Goal: Task Accomplishment & Management: Manage account settings

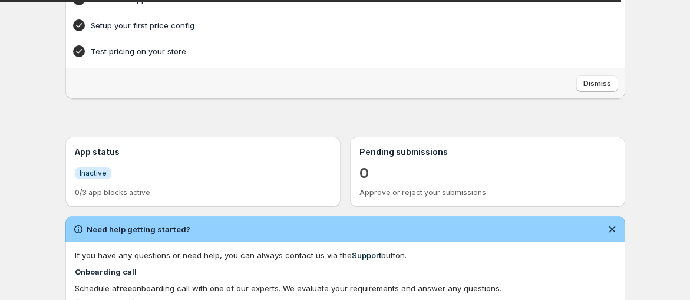
scroll to position [196, 0]
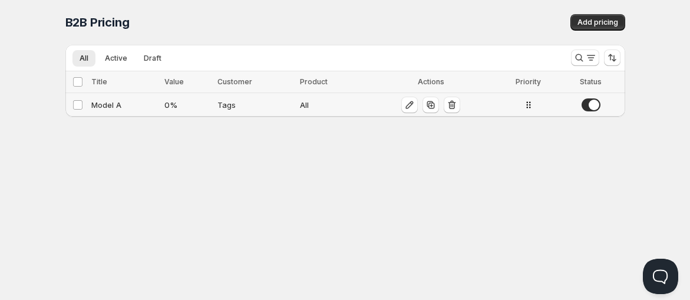
click at [147, 110] on td "Model A" at bounding box center [125, 105] width 74 height 24
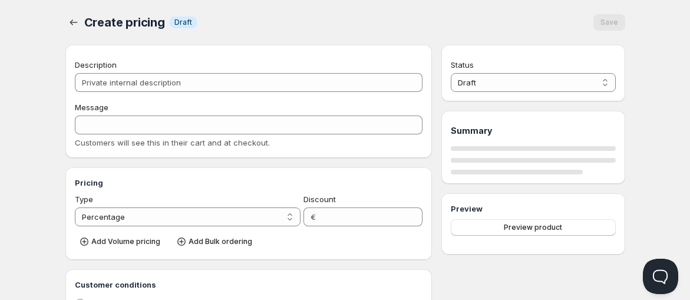
type input "Model A"
type input "MODEL_A"
type input "0"
radio input "true"
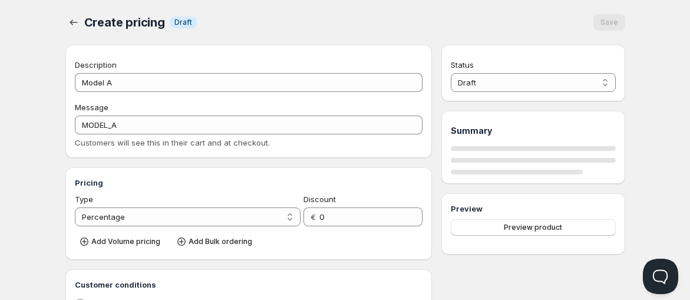
select select "1"
select select "2"
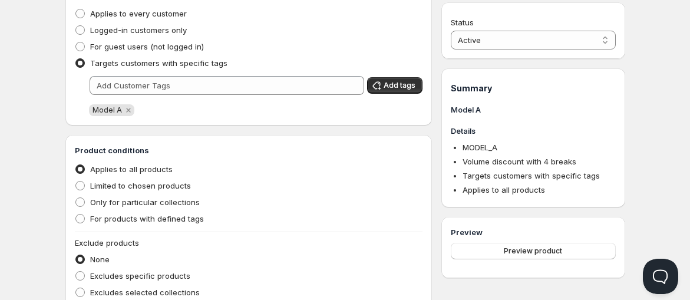
scroll to position [655, 0]
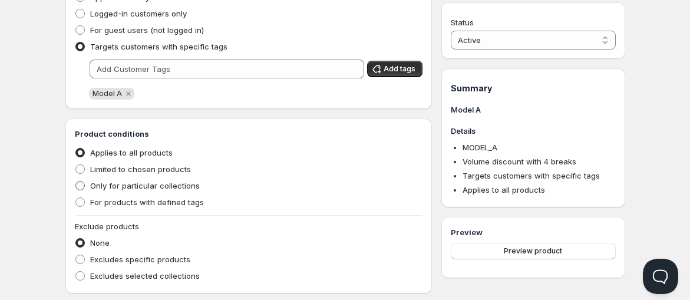
click at [121, 189] on span "Only for particular collections" at bounding box center [145, 185] width 110 height 9
click at [76, 182] on input "Only for particular collections" at bounding box center [75, 181] width 1 height 1
radio input "true"
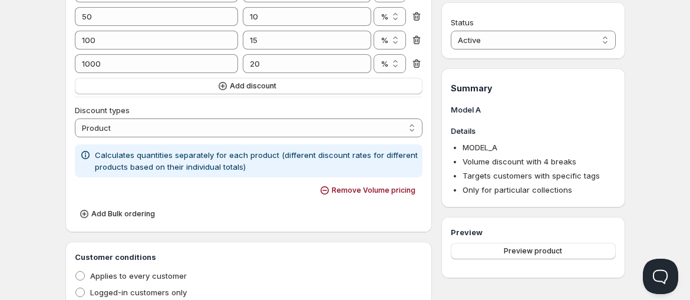
scroll to position [487, 0]
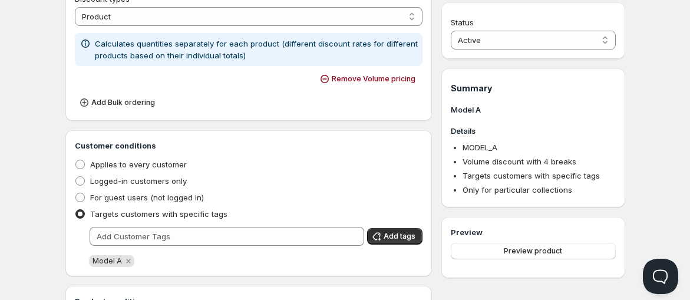
radio input "true"
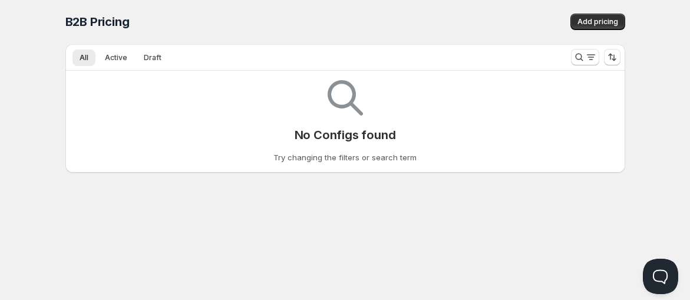
scroll to position [1, 0]
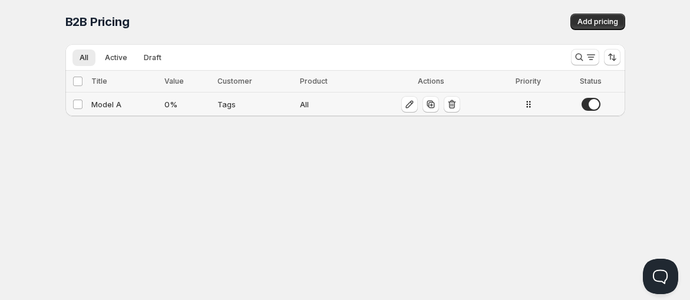
click at [137, 104] on div "Model A" at bounding box center [124, 104] width 67 height 12
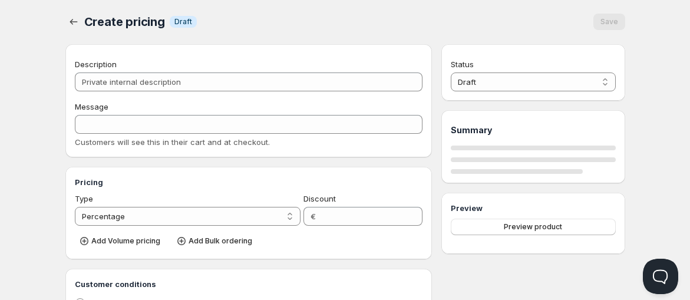
type input "Model A"
type input "MODEL_A"
type input "0"
radio input "true"
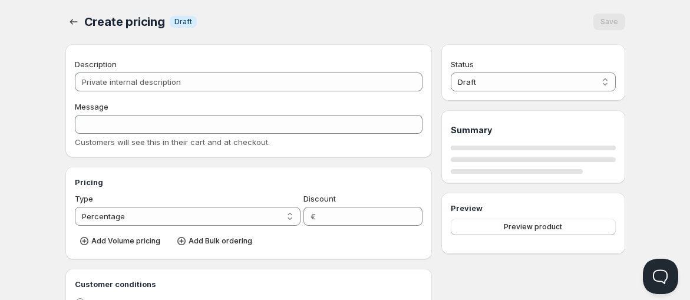
select select "1"
select select "2"
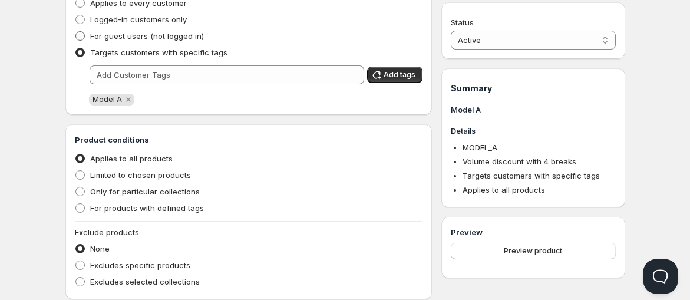
scroll to position [655, 0]
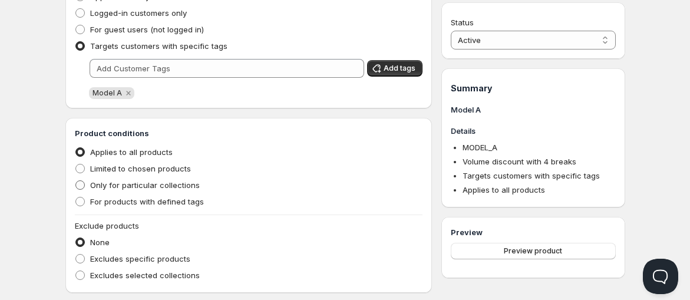
click at [160, 185] on span "Only for particular collections" at bounding box center [145, 184] width 110 height 9
click at [76, 181] on input "Only for particular collections" at bounding box center [75, 180] width 1 height 1
radio input "true"
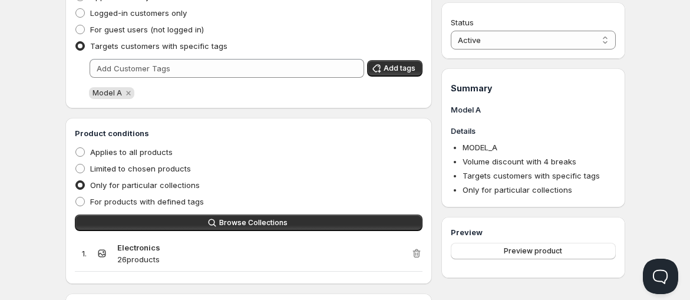
scroll to position [750, 0]
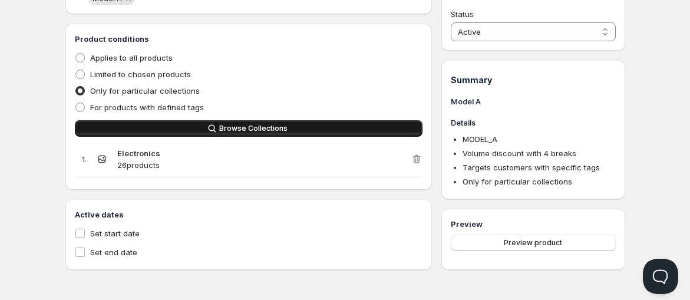
click at [339, 136] on button "Browse Collections" at bounding box center [249, 128] width 348 height 17
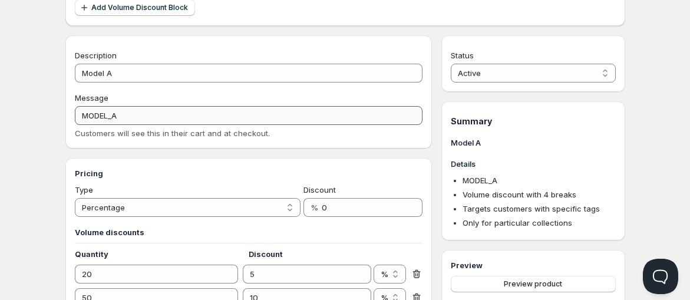
scroll to position [0, 0]
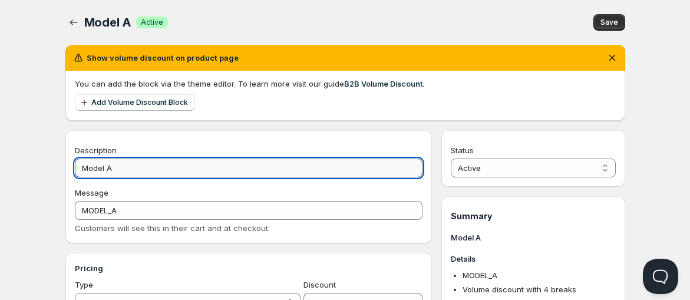
click at [148, 166] on input "Model A" at bounding box center [249, 168] width 348 height 19
type input "Model A 1"
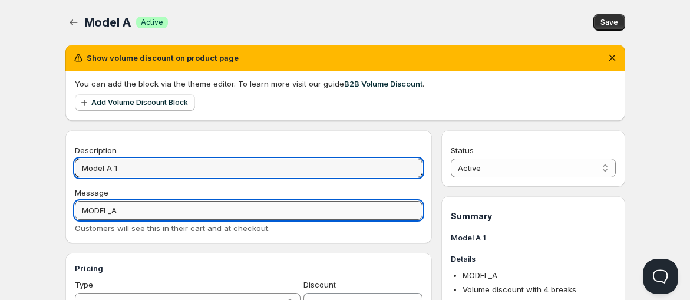
click at [174, 205] on input "MODEL_A" at bounding box center [249, 210] width 348 height 19
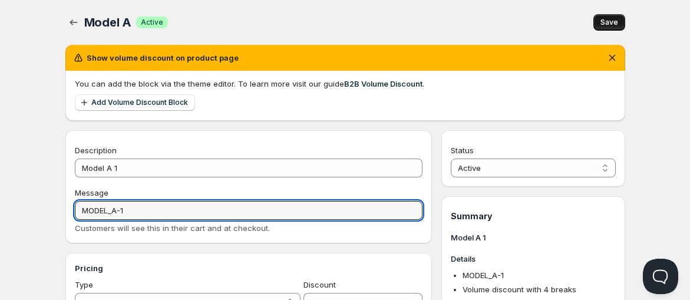
type input "MODEL_A-1"
click at [608, 29] on button "Save" at bounding box center [609, 22] width 32 height 17
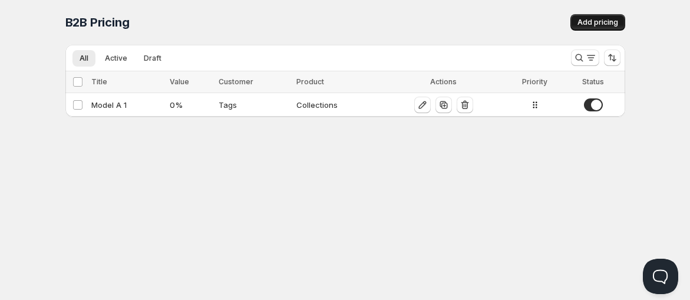
click at [581, 27] on button "Add pricing" at bounding box center [598, 22] width 55 height 17
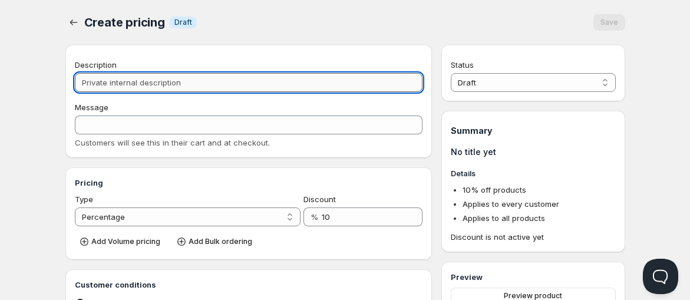
click at [183, 91] on input "Description" at bounding box center [249, 82] width 348 height 19
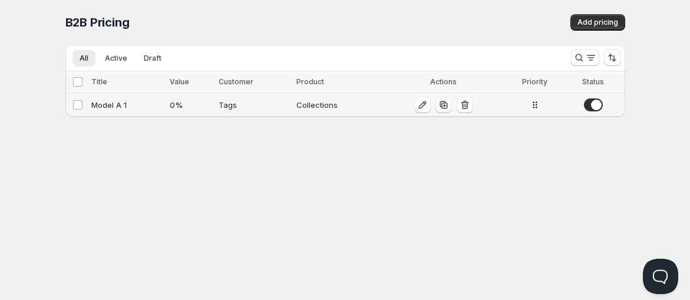
click at [443, 107] on icon "button" at bounding box center [444, 105] width 12 height 12
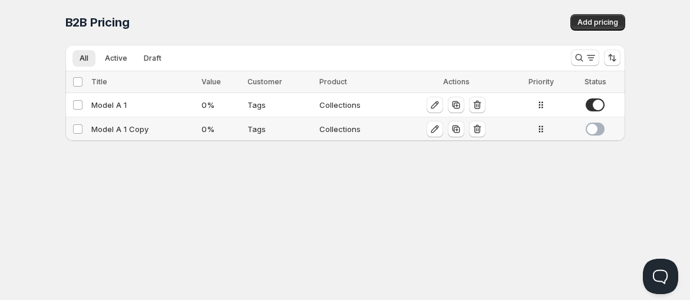
click at [126, 127] on div "Model A 1 Copy" at bounding box center [143, 129] width 104 height 12
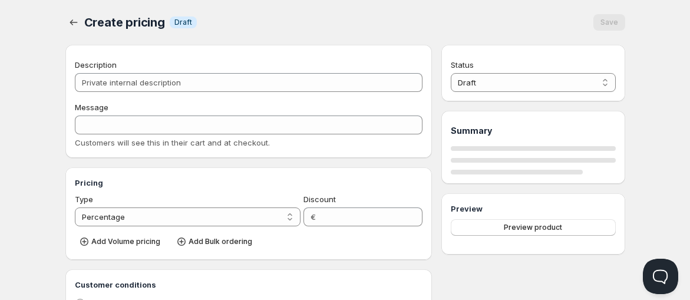
type input "Model A 1 Copy"
type input "MODEL_A-1"
type input "0"
radio input "true"
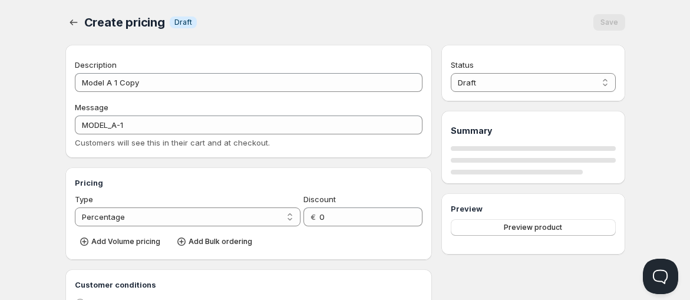
select select "2"
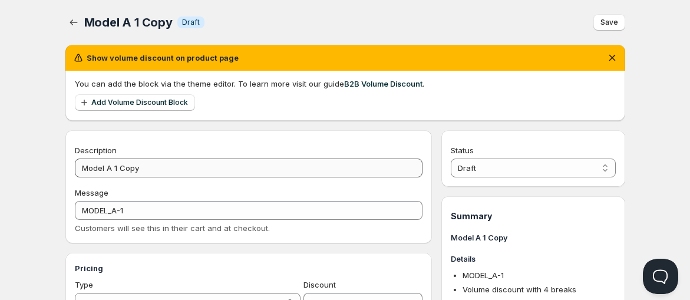
scroll to position [65, 0]
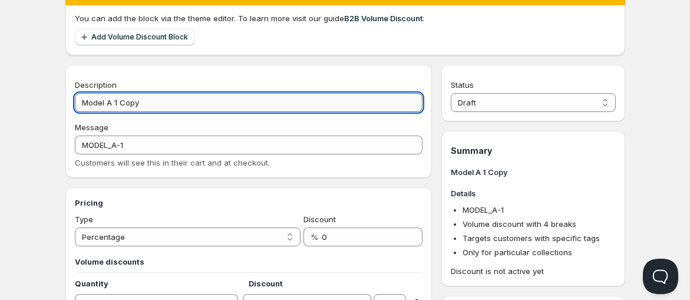
click at [155, 103] on input "Model A 1 Copy" at bounding box center [249, 102] width 348 height 19
type input "Model A 2"
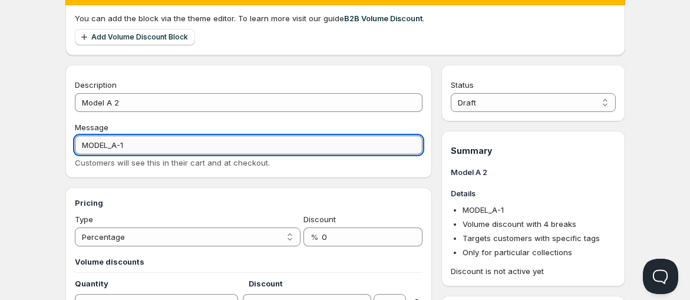
click at [163, 141] on input "MODEL_A-1" at bounding box center [249, 145] width 348 height 19
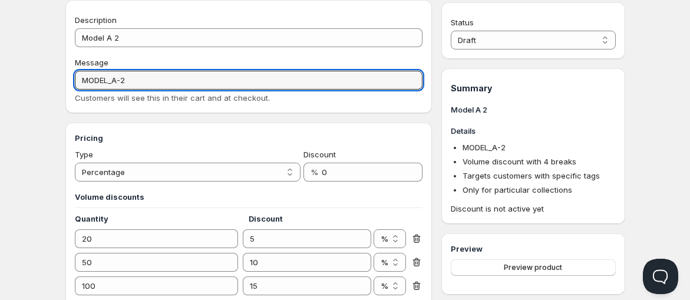
scroll to position [196, 0]
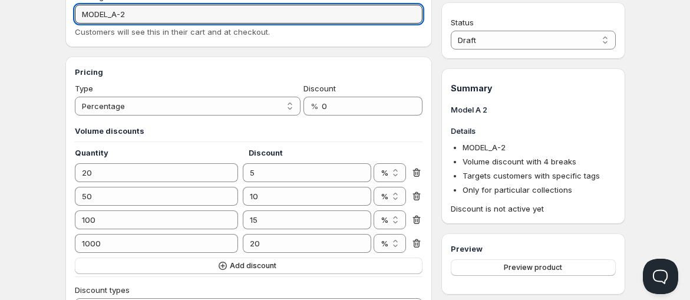
type input "MODEL_A-2"
click at [115, 177] on input "20" at bounding box center [148, 172] width 146 height 19
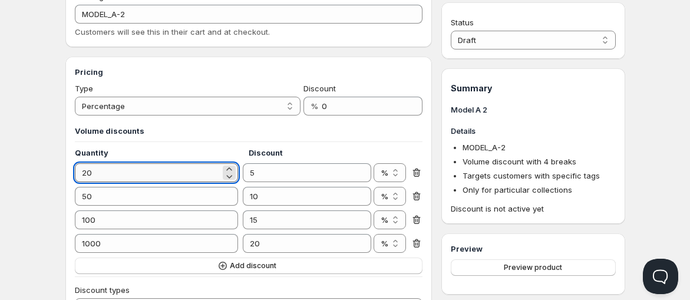
click at [115, 177] on input "20" at bounding box center [148, 172] width 146 height 19
type input "5"
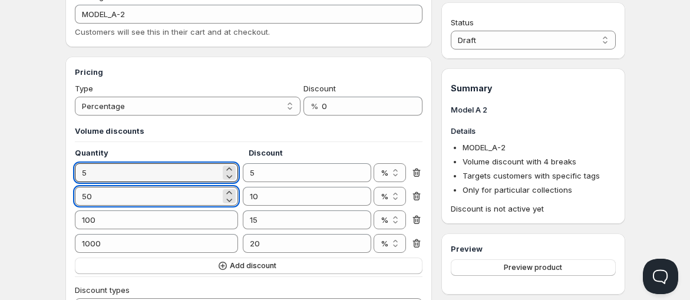
click at [166, 198] on input "50" at bounding box center [148, 196] width 146 height 19
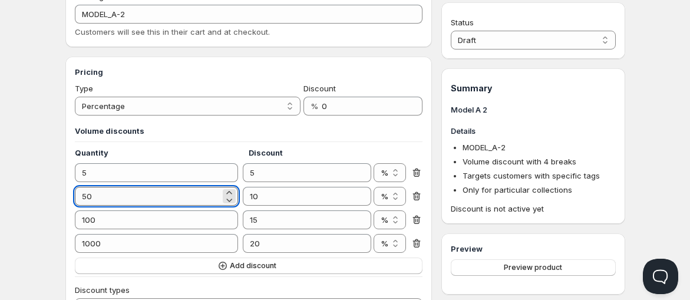
click at [166, 198] on input "50" at bounding box center [148, 196] width 146 height 19
type input "10"
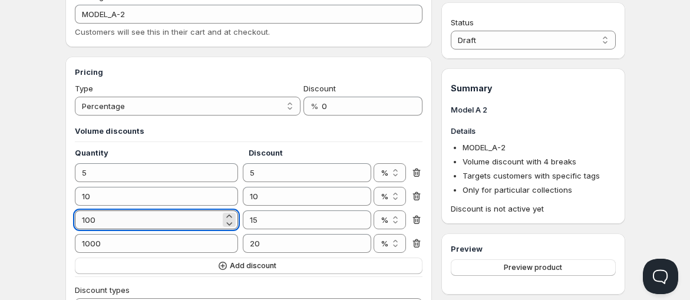
click at [101, 219] on input "100" at bounding box center [148, 219] width 146 height 19
type input "50"
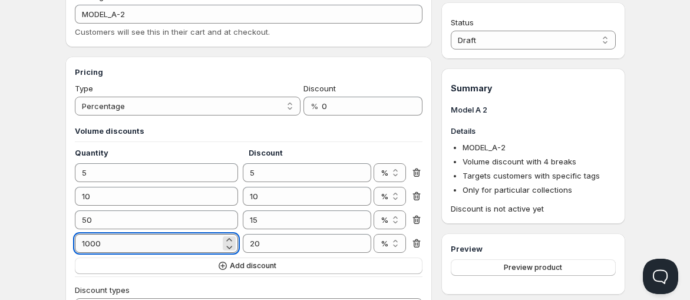
click at [100, 247] on input "1000" at bounding box center [148, 243] width 146 height 19
type input "100"
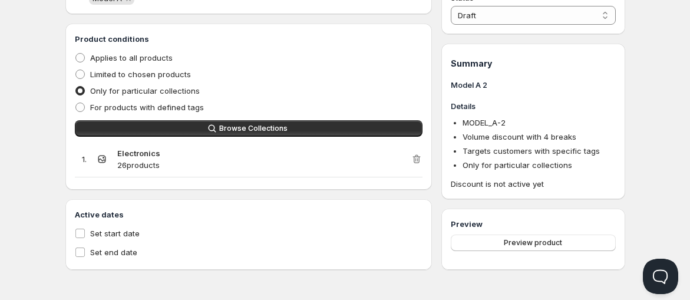
scroll to position [619, 0]
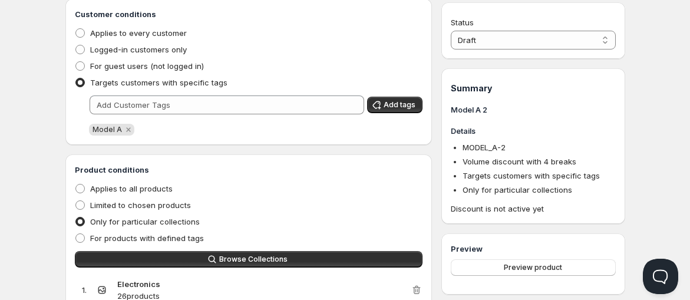
scroll to position [1, 0]
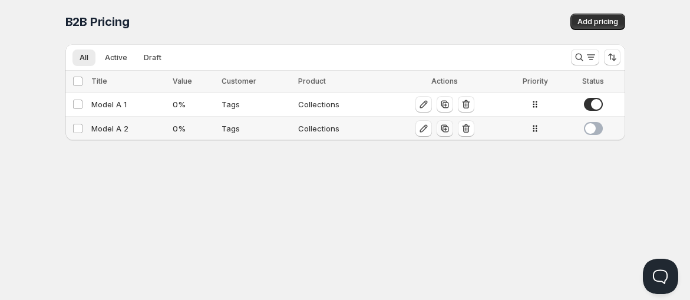
click at [446, 130] on icon "button" at bounding box center [445, 129] width 12 height 12
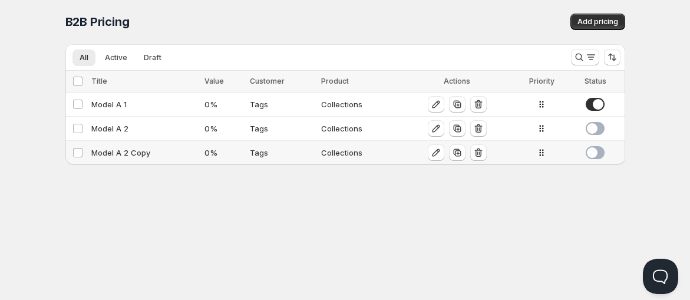
click at [107, 150] on div "Model A 2 Copy" at bounding box center [144, 153] width 106 height 12
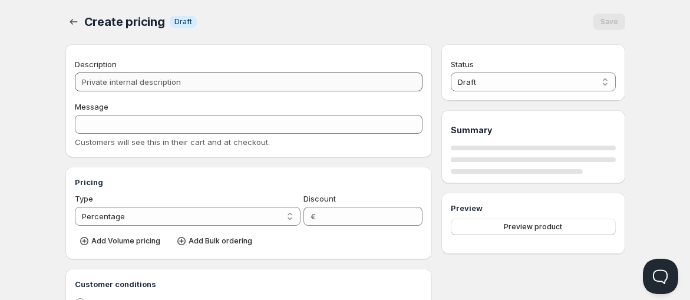
type input "Model A 2 Copy"
type input "MODEL_A-2"
type input "0"
radio input "true"
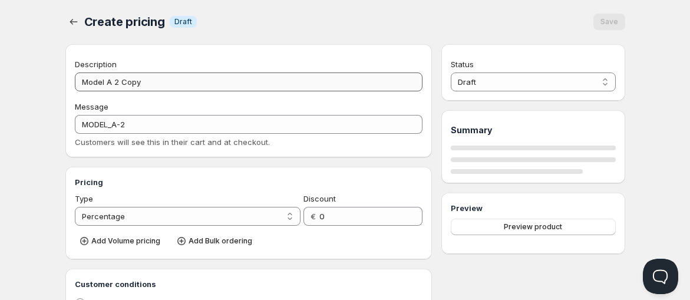
select select "2"
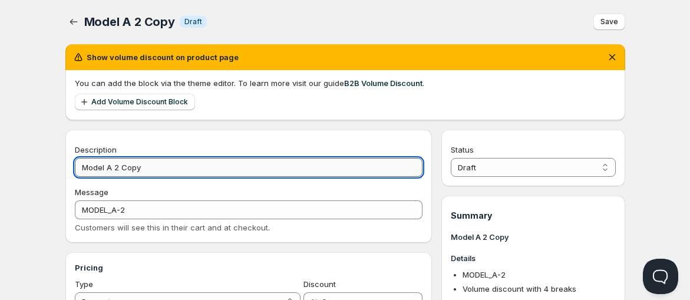
drag, startPoint x: 149, startPoint y: 169, endPoint x: 111, endPoint y: 169, distance: 37.1
click at [111, 169] on input "Model A 2 Copy" at bounding box center [249, 167] width 348 height 19
type input "Model B 1"
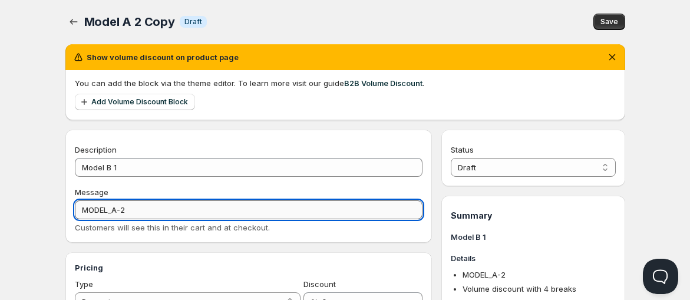
click at [147, 210] on input "MODEL_A-2" at bounding box center [249, 209] width 348 height 19
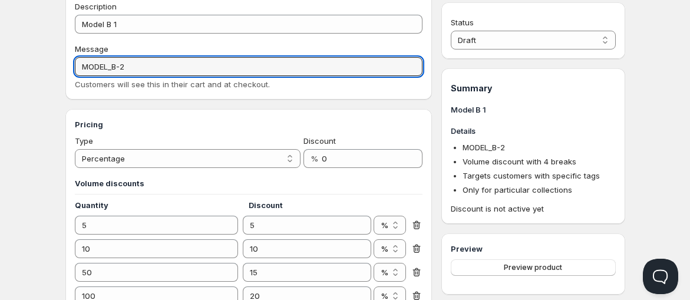
scroll to position [131, 0]
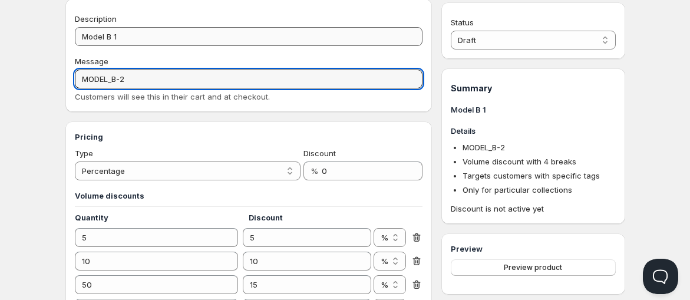
type input "MODEL_B-2"
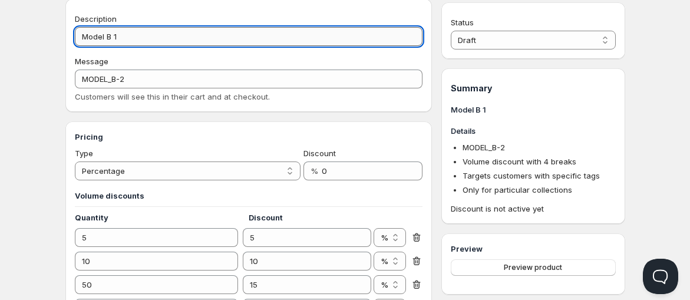
click at [173, 40] on input "Model B 1" at bounding box center [249, 36] width 348 height 19
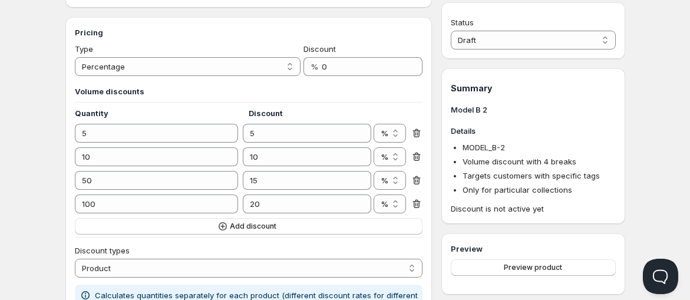
scroll to position [262, 0]
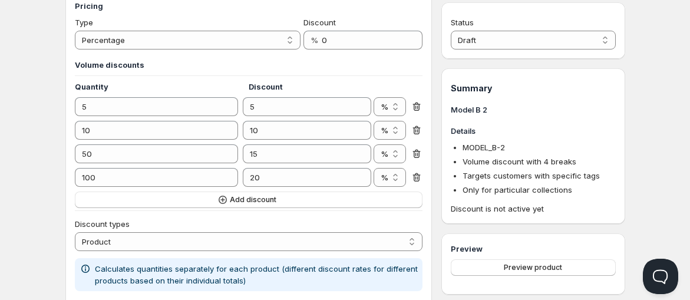
type input "Model B 2"
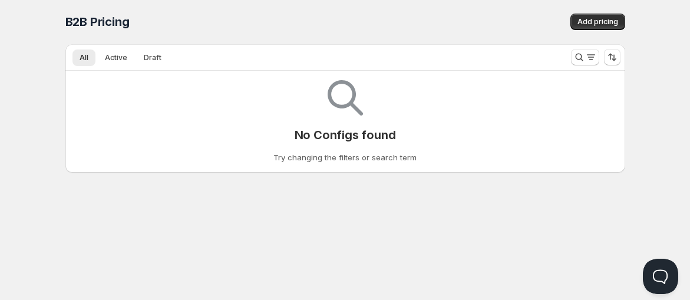
scroll to position [1, 0]
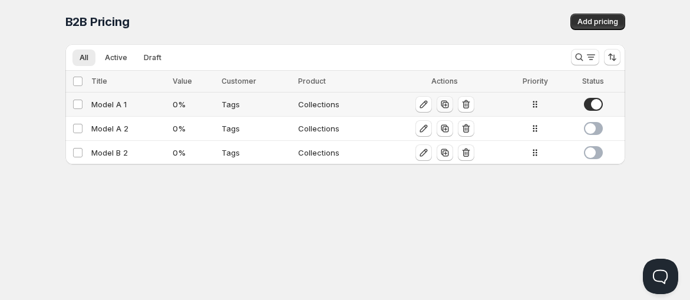
click at [444, 107] on icon "button" at bounding box center [445, 104] width 12 height 12
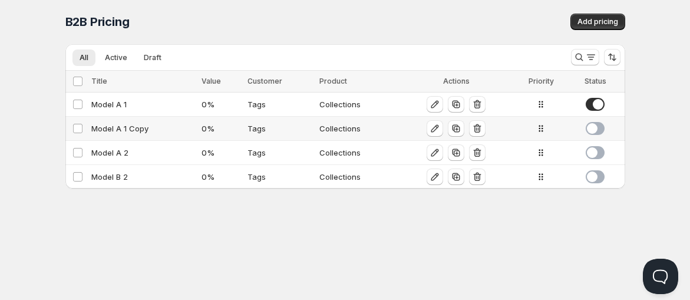
click at [127, 128] on div "Model A 1 Copy" at bounding box center [143, 129] width 104 height 12
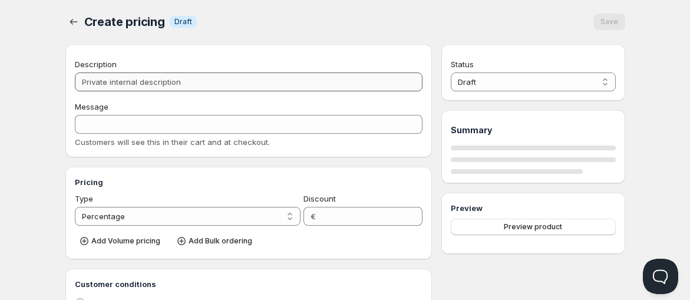
type input "Model A 1 Copy"
type input "MODEL_A-1"
type input "0"
radio input "true"
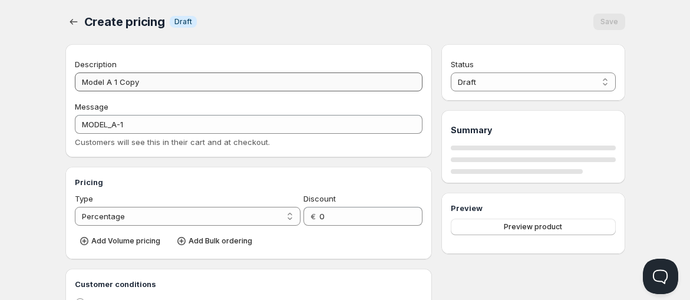
select select "2"
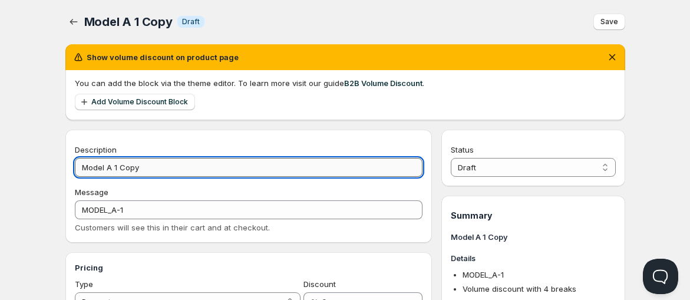
click at [111, 165] on input "Model A 1 Copy" at bounding box center [249, 167] width 348 height 19
type input "Model B 1"
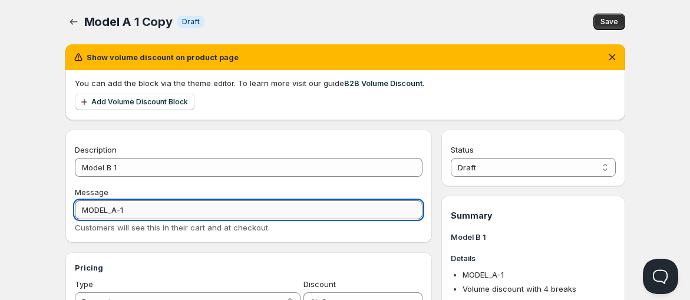
click at [117, 208] on input "MODEL_A-1" at bounding box center [249, 209] width 348 height 19
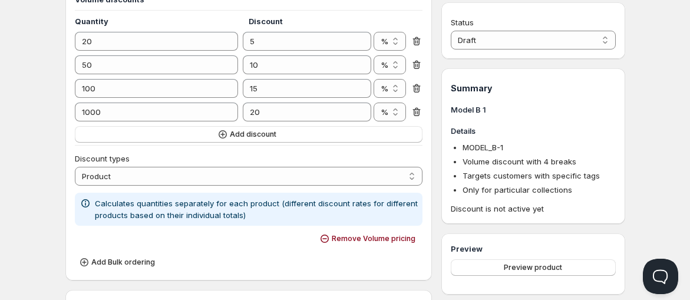
scroll to position [262, 0]
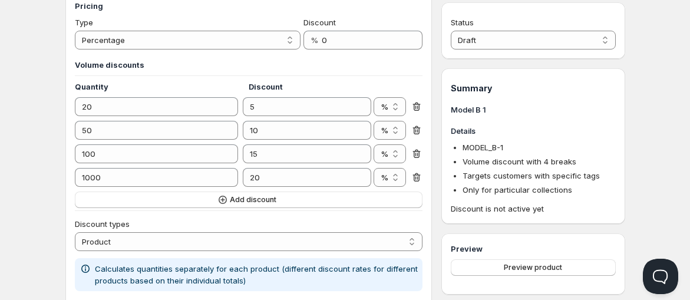
type input "MODEL_B-1"
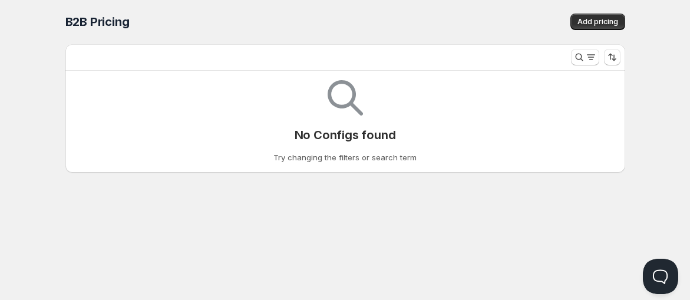
scroll to position [1, 0]
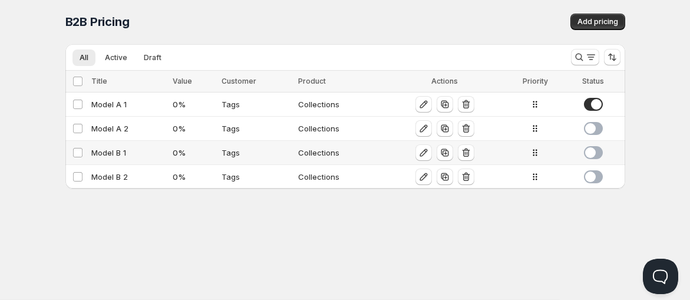
drag, startPoint x: 538, startPoint y: 179, endPoint x: 535, endPoint y: 154, distance: 24.9
click at [535, 154] on tr "Select config Model B 1 0 % Tags Collections" at bounding box center [345, 153] width 560 height 24
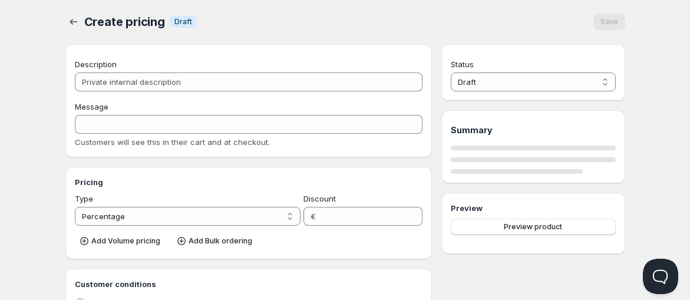
type input "Model B 1"
type input "MODEL_B-1"
type input "0"
radio input "true"
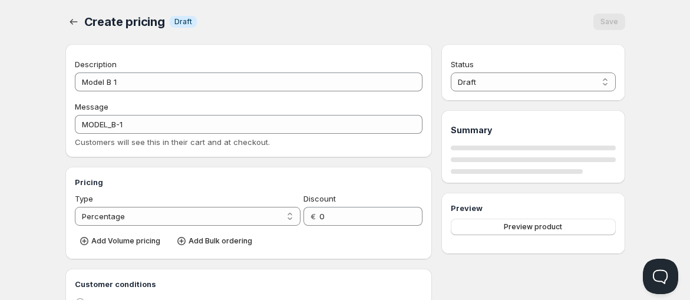
select select "2"
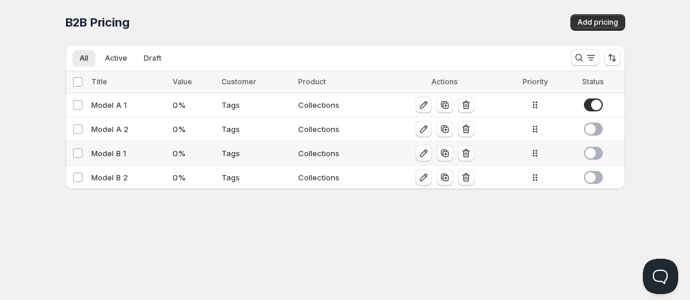
click at [445, 152] on icon "button" at bounding box center [445, 153] width 12 height 12
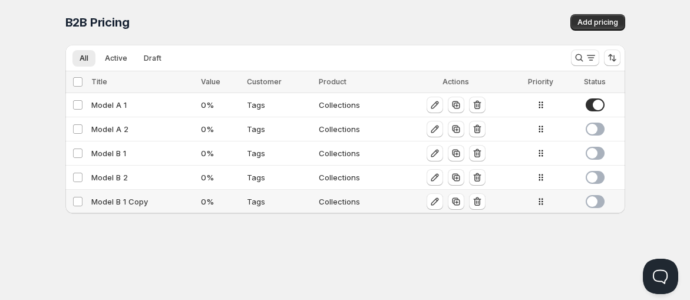
drag, startPoint x: 542, startPoint y: 179, endPoint x: 544, endPoint y: 205, distance: 26.6
click at [130, 201] on div "Model B 1 Copy" at bounding box center [142, 202] width 103 height 12
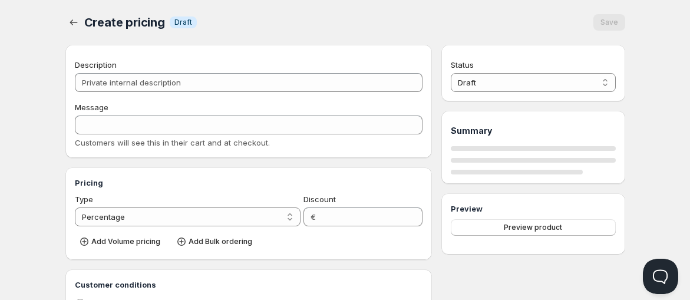
type input "Model B 1 Copy"
type input "MODEL_B-1"
type input "0"
radio input "true"
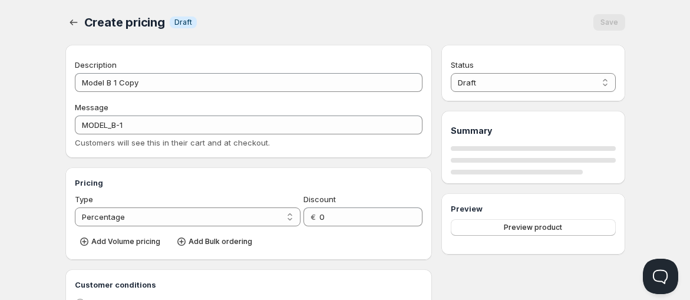
select select "2"
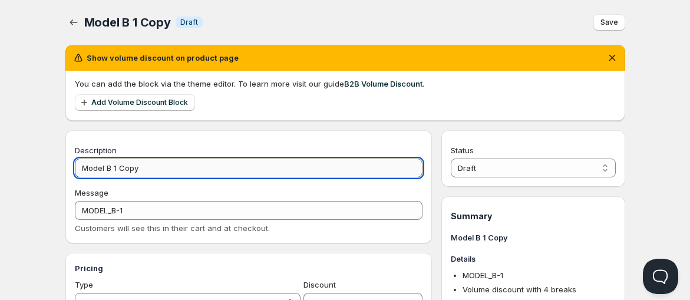
click at [118, 167] on input "Model B 1 Copy" at bounding box center [249, 168] width 348 height 19
type input "Model B 3"
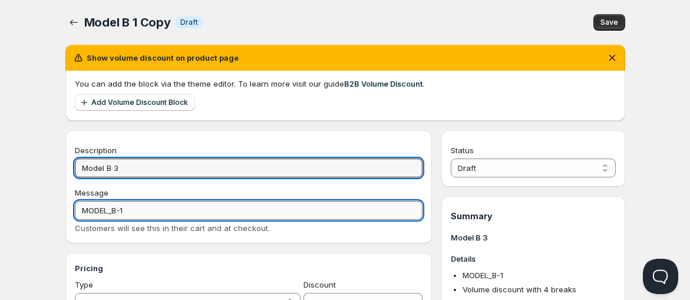
click at [131, 211] on input "MODEL_B-1" at bounding box center [249, 210] width 348 height 19
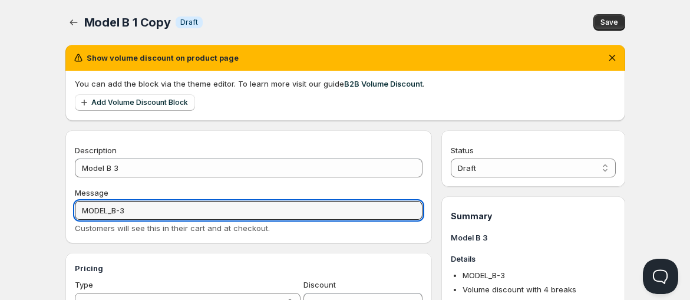
type input "MODEL_B-3"
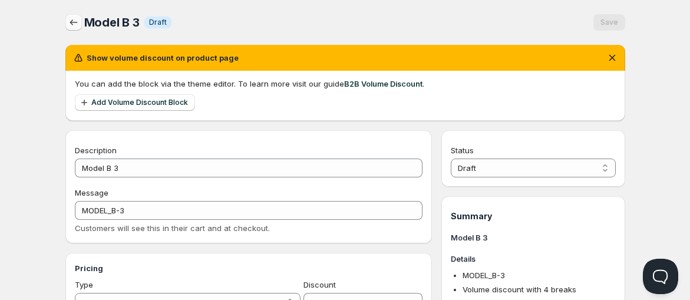
click at [71, 17] on icon "button" at bounding box center [74, 23] width 12 height 12
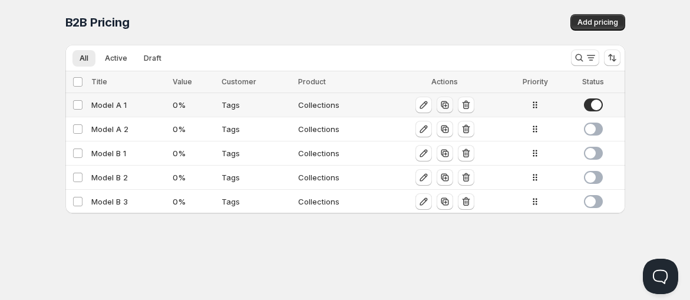
click at [446, 105] on icon "button" at bounding box center [445, 105] width 12 height 12
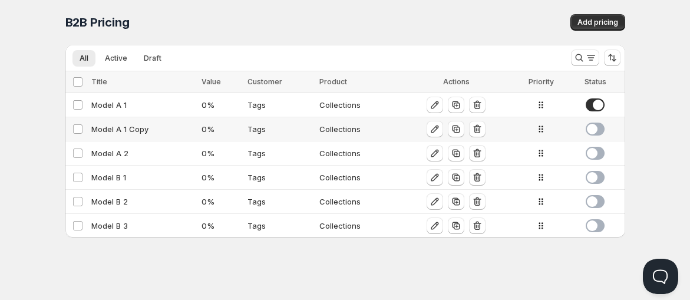
scroll to position [1, 0]
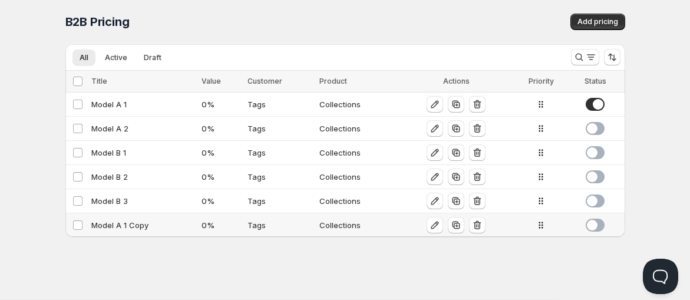
drag, startPoint x: 542, startPoint y: 129, endPoint x: 547, endPoint y: 259, distance: 130.3
click at [126, 224] on div "Model A 1 Copy" at bounding box center [143, 225] width 104 height 12
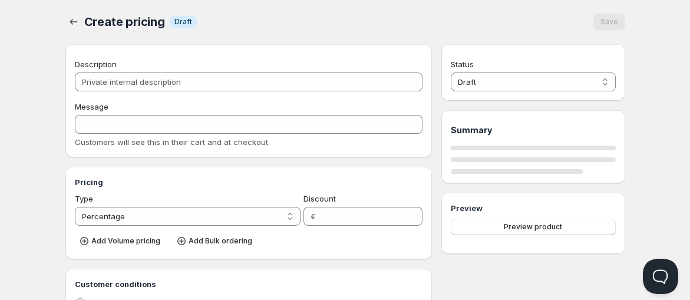
type input "Model A 1 Copy"
type input "MODEL_A-1"
type input "0"
radio input "true"
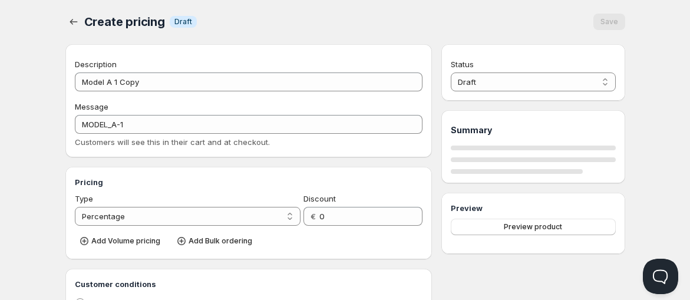
select select "2"
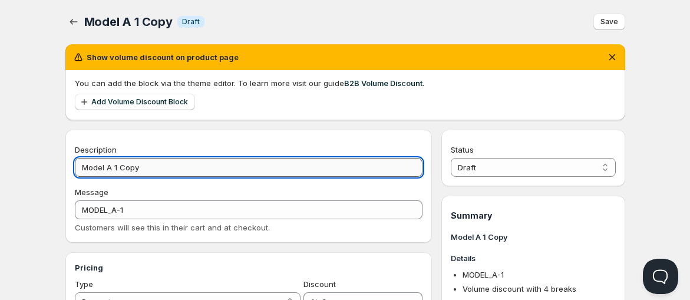
click at [143, 166] on input "Model A 1 Copy" at bounding box center [249, 167] width 348 height 19
type input "Model C 1"
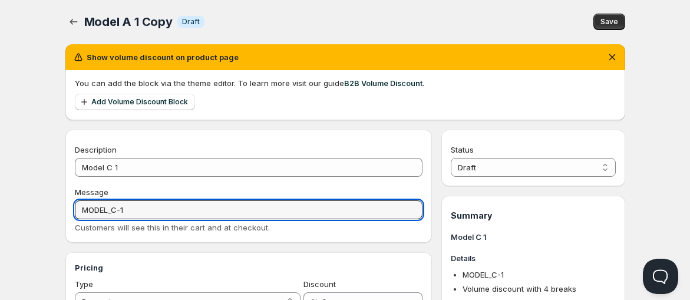
type input "MODEL_C-1"
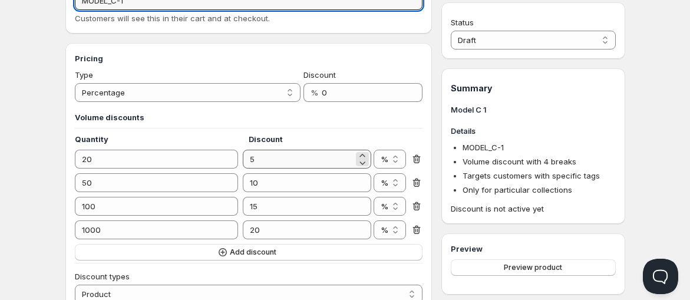
scroll to position [262, 0]
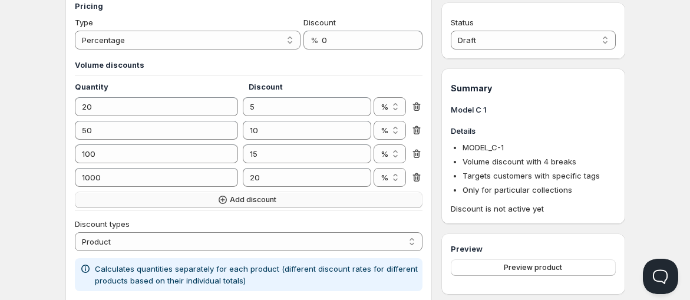
click at [222, 201] on icon "button" at bounding box center [223, 200] width 12 height 12
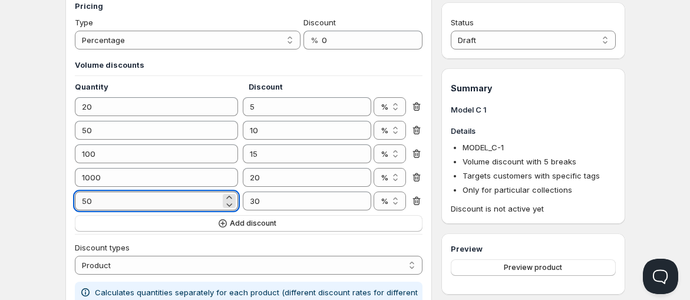
click at [153, 202] on input "50" at bounding box center [148, 201] width 146 height 19
click at [118, 199] on input "50" at bounding box center [148, 201] width 146 height 19
type input "2500"
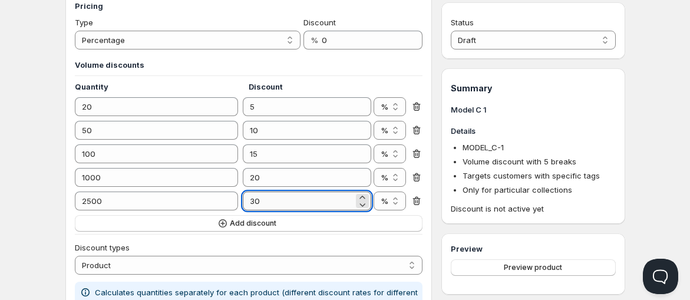
click at [296, 199] on input "30" at bounding box center [298, 201] width 111 height 19
type input "22.5"
click at [426, 210] on div "Pricing Type Percentage Absolute Percentage Discount % 0 Volume discounts Quant…" at bounding box center [248, 180] width 367 height 379
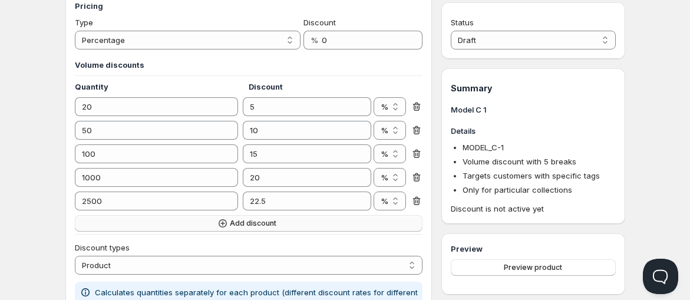
click at [285, 225] on button "Add discount" at bounding box center [249, 223] width 348 height 17
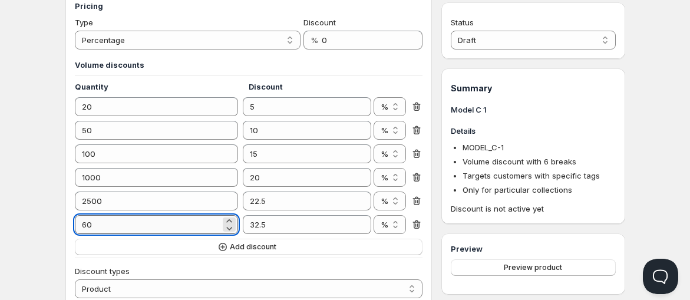
click at [115, 229] on input "60" at bounding box center [148, 224] width 146 height 19
type input "5000"
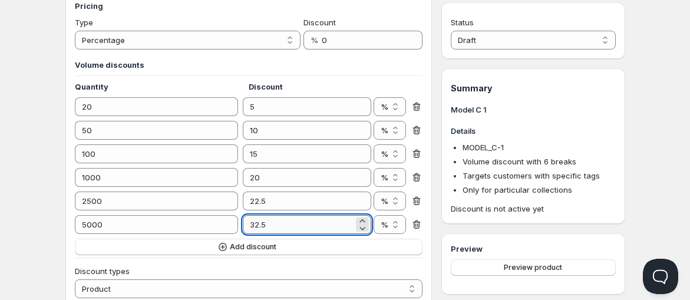
click at [286, 229] on input "32.5" at bounding box center [298, 224] width 111 height 19
type input "25"
click at [287, 249] on button "Add discount" at bounding box center [249, 247] width 348 height 17
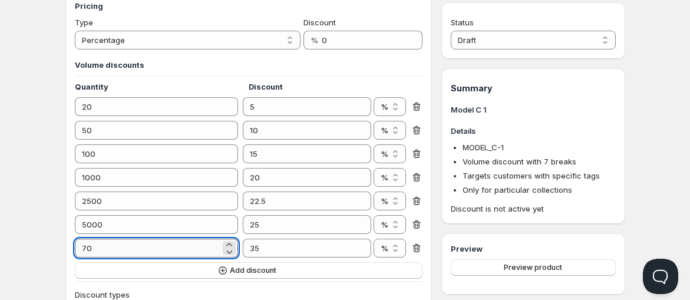
click at [112, 245] on input "70" at bounding box center [148, 248] width 146 height 19
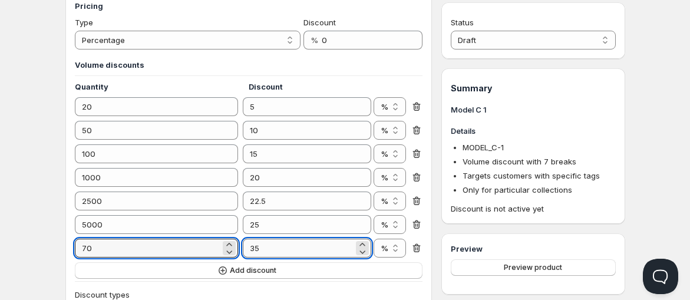
click at [289, 250] on input "35" at bounding box center [298, 248] width 111 height 19
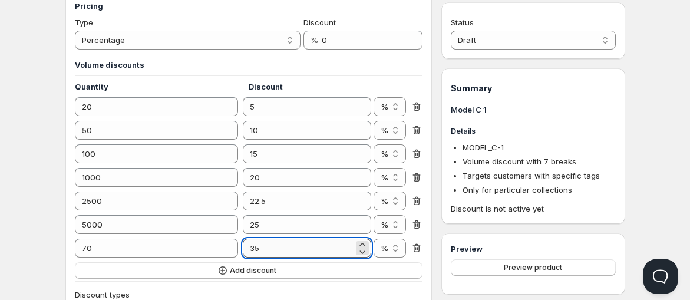
click at [289, 250] on input "35" at bounding box center [298, 248] width 111 height 19
type input "30"
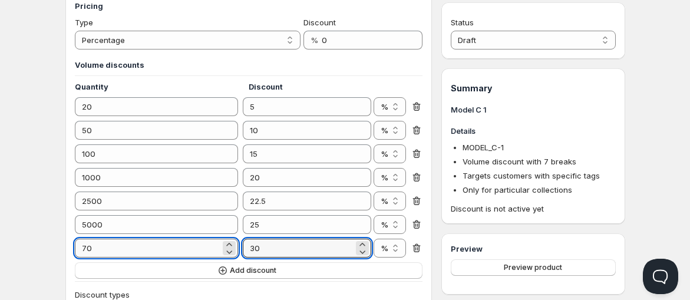
click at [127, 246] on input "70" at bounding box center [148, 248] width 146 height 19
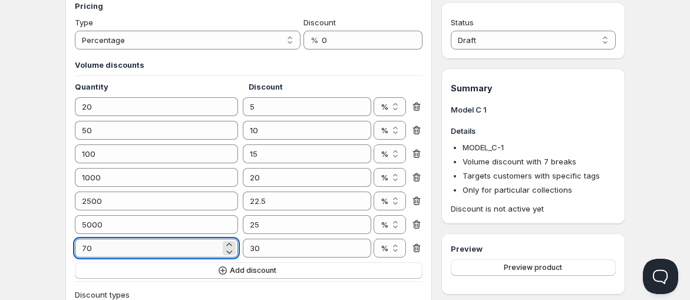
paste input "1000"
type input "10000"
click at [60, 230] on div "Model A 1 Copy. This page is ready Model A 1 Copy Info Draft Save Show volume d…" at bounding box center [345, 283] width 588 height 1090
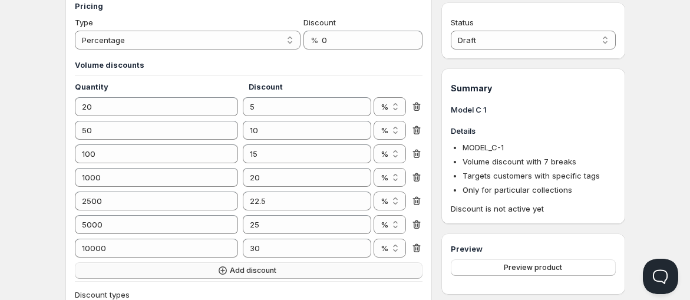
click at [170, 272] on button "Add discount" at bounding box center [249, 270] width 348 height 17
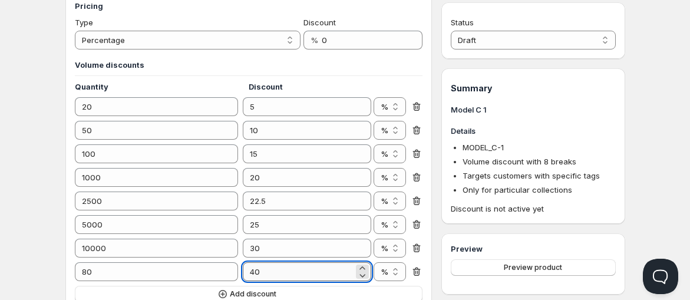
click at [275, 277] on input "40" at bounding box center [298, 271] width 111 height 19
type input "35"
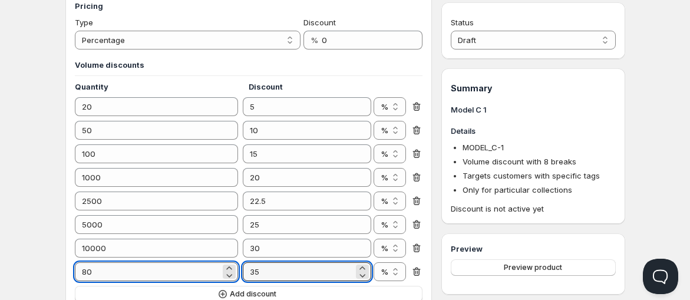
click at [123, 268] on input "80" at bounding box center [148, 271] width 146 height 19
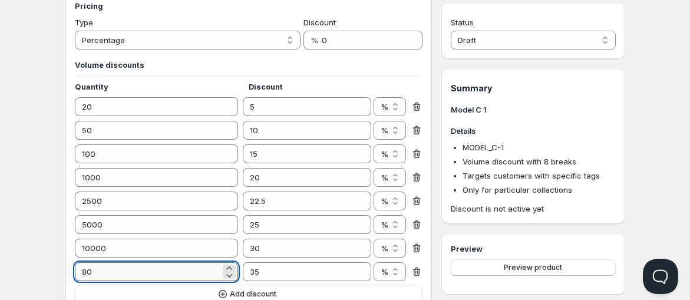
paste input "2500"
type input "25000"
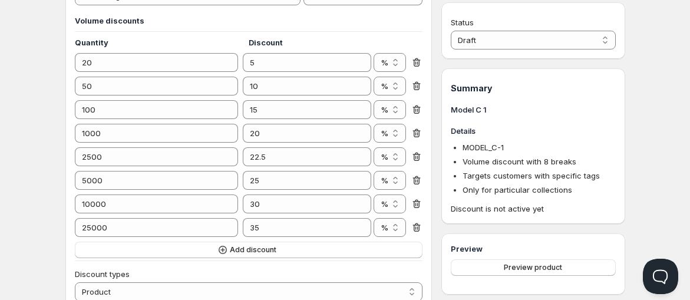
scroll to position [328, 0]
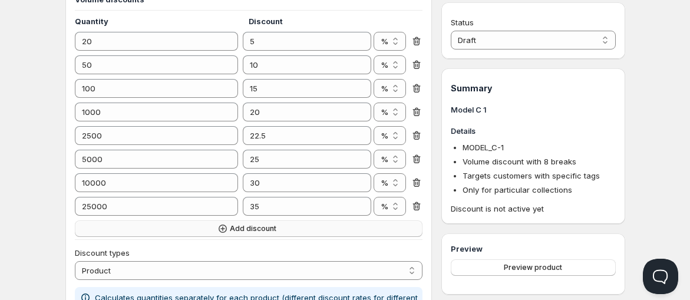
click at [134, 225] on button "Add discount" at bounding box center [249, 228] width 348 height 17
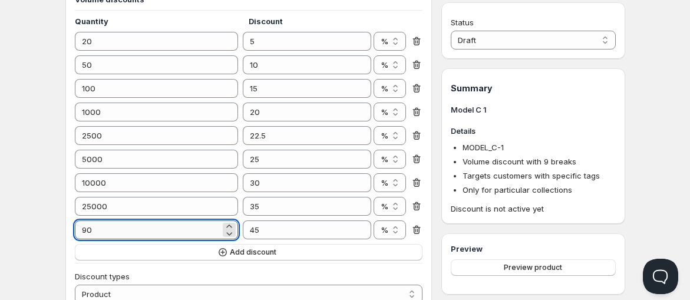
click at [116, 220] on input "90" at bounding box center [148, 229] width 146 height 19
paste input "5000"
type input "50000"
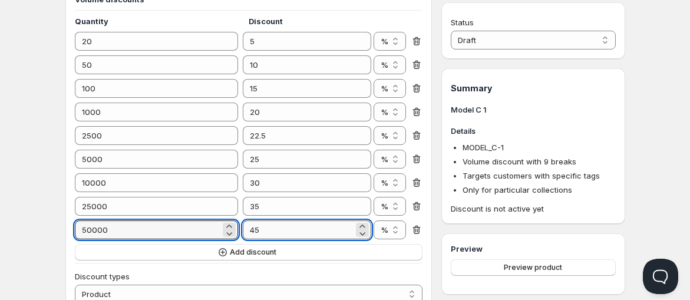
click at [258, 225] on input "45" at bounding box center [298, 229] width 111 height 19
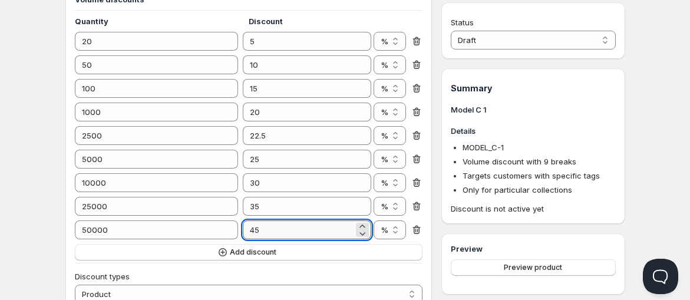
click at [258, 225] on input "45" at bounding box center [298, 229] width 111 height 19
type input "37.5"
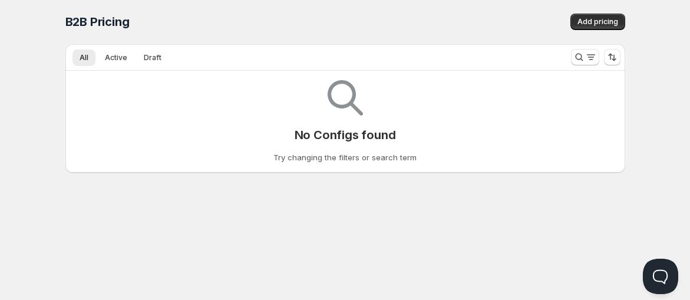
scroll to position [1, 0]
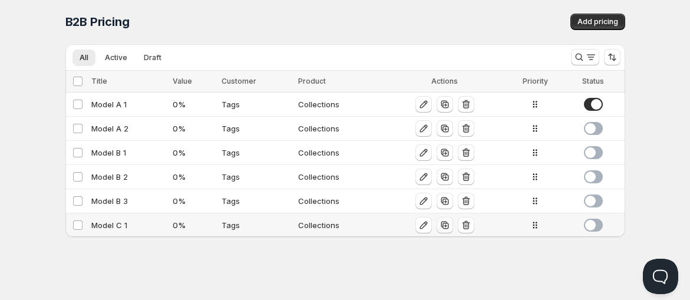
click at [444, 226] on icon "button" at bounding box center [445, 225] width 12 height 12
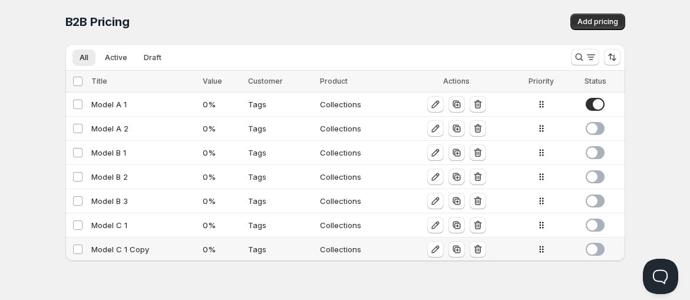
click at [150, 249] on div "Model C 1 Copy" at bounding box center [143, 249] width 104 height 12
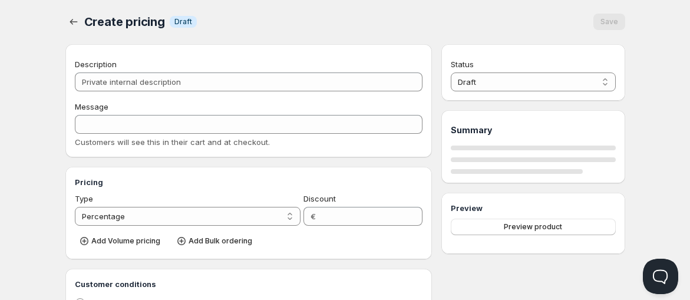
type input "Model C 1 Copy"
type input "MODEL_C-1"
type input "0"
radio input "true"
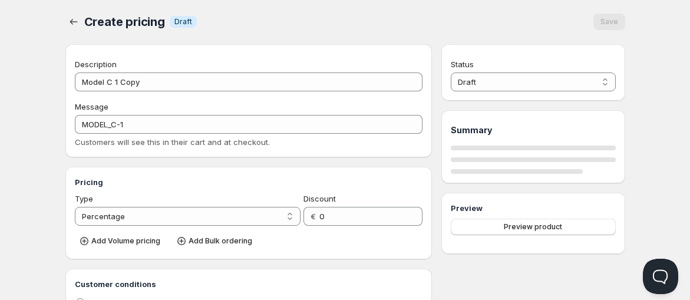
select select "2"
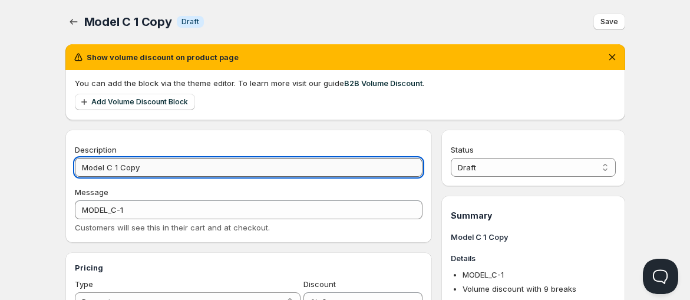
click at [149, 165] on input "Model C 1 Copy" at bounding box center [249, 167] width 348 height 19
type input "Model C 2"
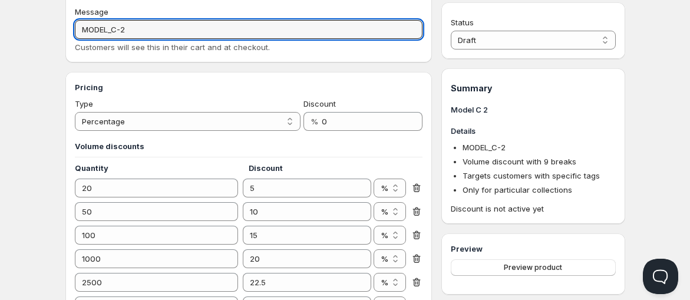
scroll to position [197, 0]
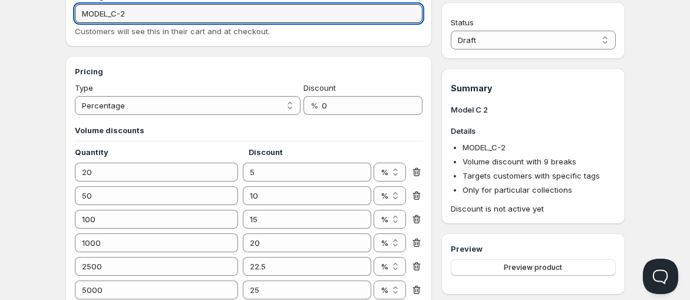
type input "MODEL_C-2"
click at [116, 173] on input "20" at bounding box center [148, 172] width 146 height 19
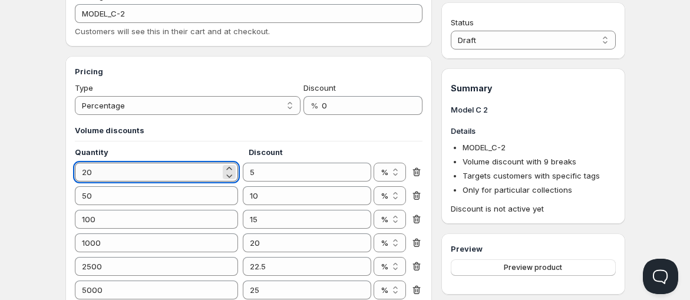
click at [116, 173] on input "20" at bounding box center [148, 172] width 146 height 19
type input "5"
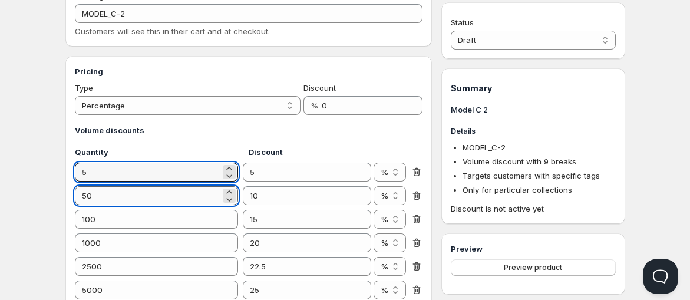
click at [112, 203] on input "50" at bounding box center [148, 195] width 146 height 19
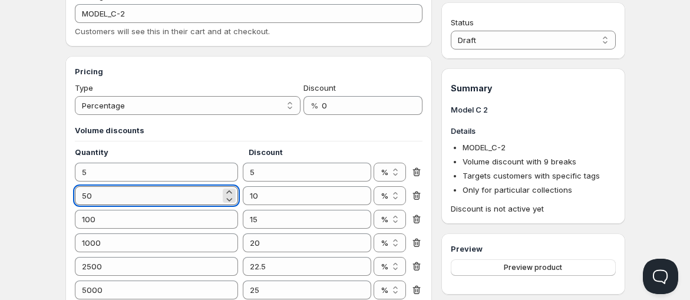
click at [112, 203] on input "50" at bounding box center [148, 195] width 146 height 19
type input "10"
click at [125, 231] on div "Volume discounts Quantity Discount 5 5 % € % 10 10 % € % 100 15 % € % 1000 20 %…" at bounding box center [249, 257] width 348 height 267
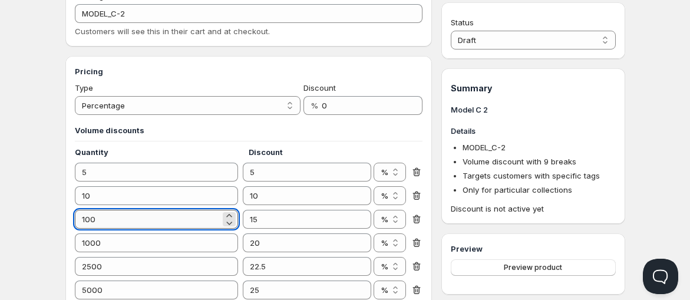
click at [125, 223] on input "100" at bounding box center [148, 219] width 146 height 19
type input "25"
click at [100, 233] on div "Volume discounts Quantity Discount 5 5 % € % 10 10 % € % 25 15 % € % 1000 20 % …" at bounding box center [249, 257] width 348 height 267
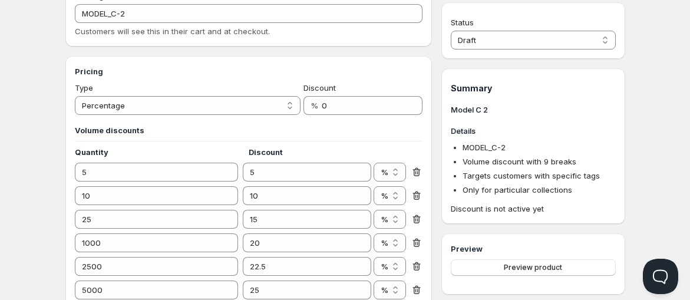
click at [100, 233] on div "Volume discounts Quantity Discount 5 5 % € % 10 10 % € % 25 15 % € % 1000 20 % …" at bounding box center [249, 257] width 348 height 267
click at [106, 243] on input "1000" at bounding box center [148, 242] width 146 height 19
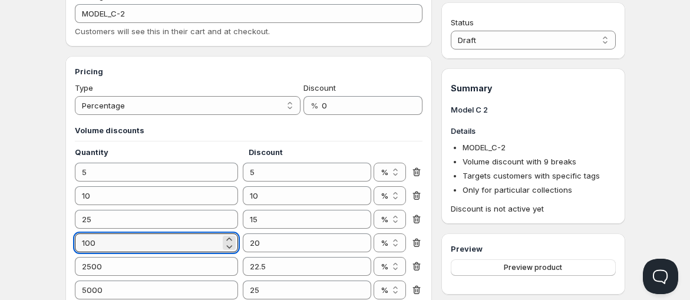
type input "100"
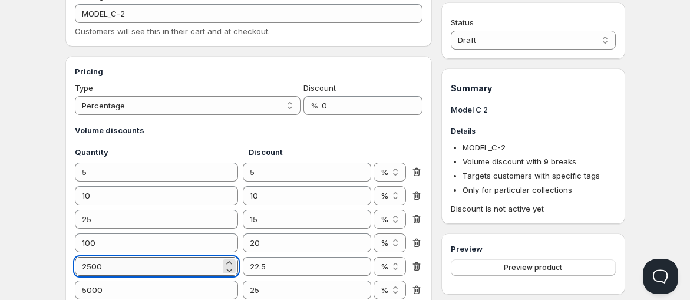
click at [167, 269] on input "2500" at bounding box center [148, 266] width 146 height 19
type input "250"
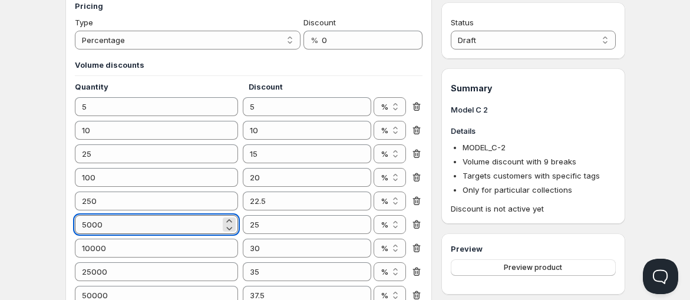
click at [126, 225] on input "5000" at bounding box center [148, 224] width 146 height 19
type input "500"
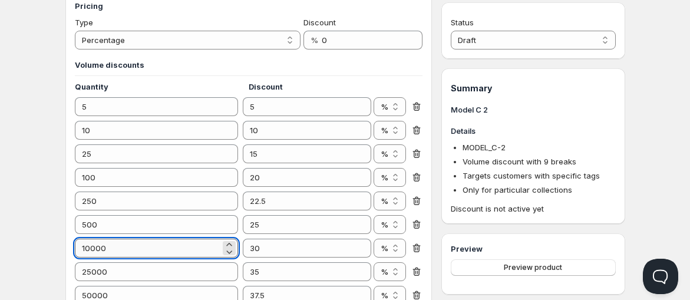
click at [146, 251] on input "10000" at bounding box center [148, 248] width 146 height 19
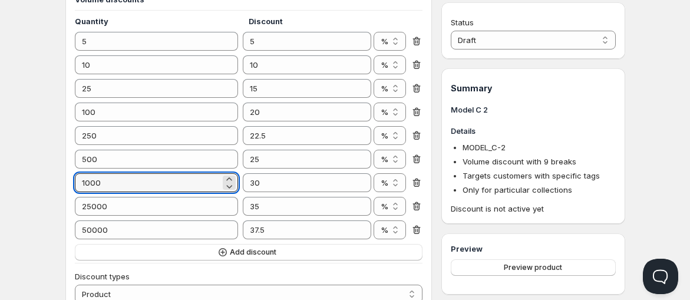
type input "1000"
click at [413, 203] on icon at bounding box center [417, 206] width 8 height 9
type input "50000"
type input "37.5"
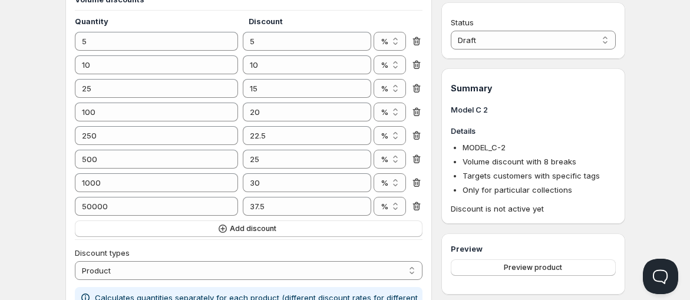
click at [417, 208] on icon at bounding box center [417, 206] width 12 height 12
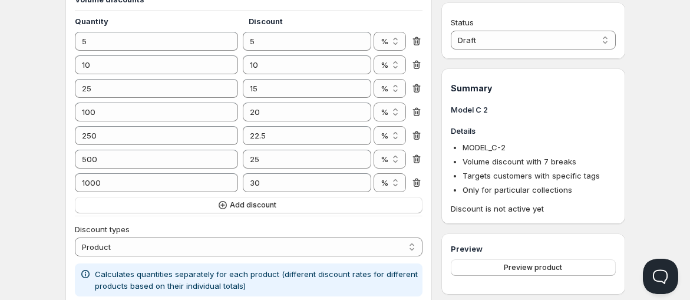
scroll to position [1, 0]
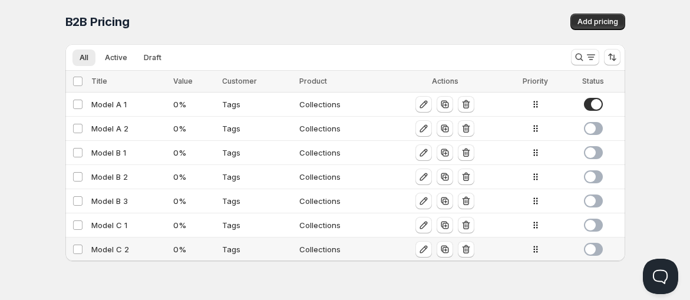
click at [119, 245] on div "Model C 2" at bounding box center [128, 249] width 75 height 12
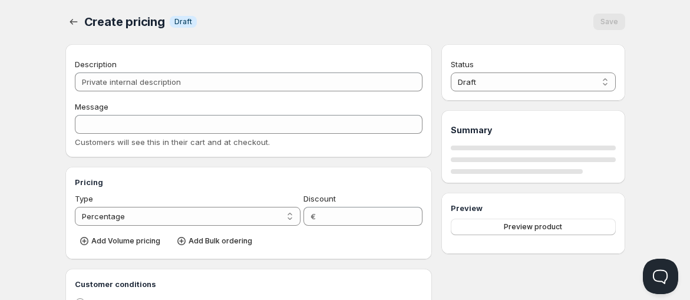
type input "Model C 2"
type input "MODEL_C-2"
type input "0"
radio input "true"
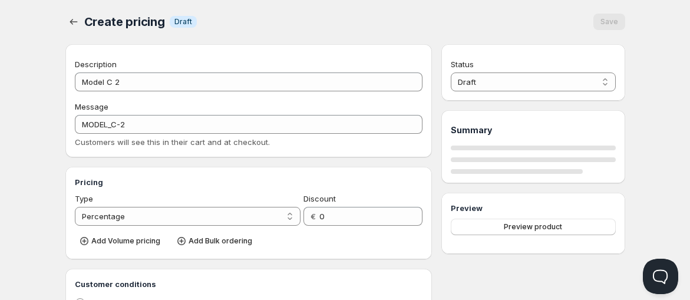
select select "2"
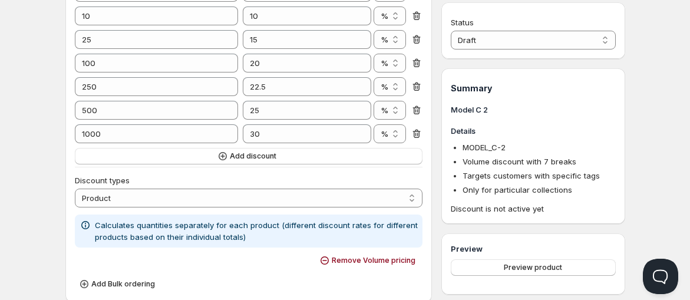
scroll to position [393, 0]
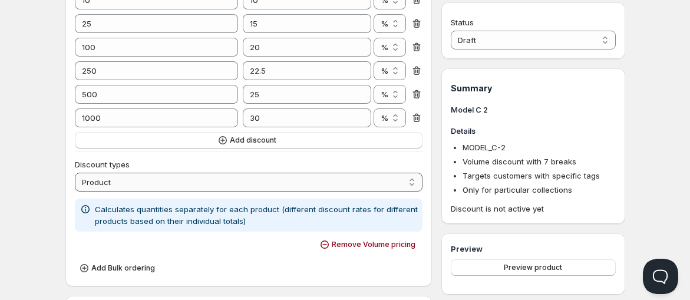
click at [128, 179] on select "Order Product Variant Item" at bounding box center [249, 182] width 348 height 19
click at [38, 191] on div "Home Pricing Price lists Checkout Forms Submissions Settings Features Plans Mod…" at bounding box center [345, 167] width 690 height 1120
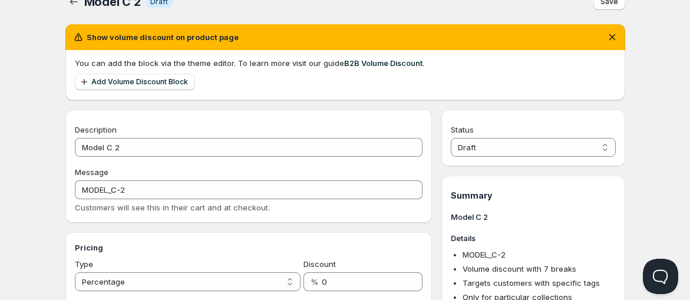
scroll to position [0, 0]
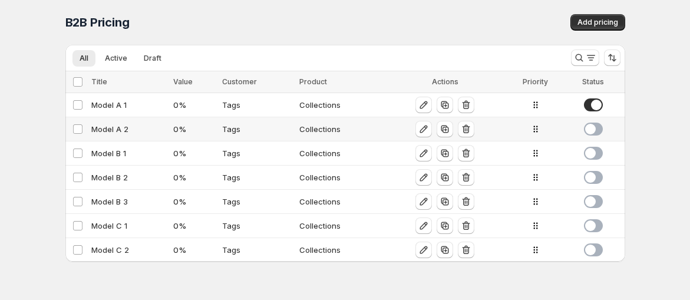
click at [587, 131] on span at bounding box center [593, 129] width 19 height 13
click at [593, 153] on span at bounding box center [593, 153] width 19 height 13
click at [592, 177] on span at bounding box center [593, 177] width 19 height 13
click at [596, 201] on span at bounding box center [593, 201] width 19 height 13
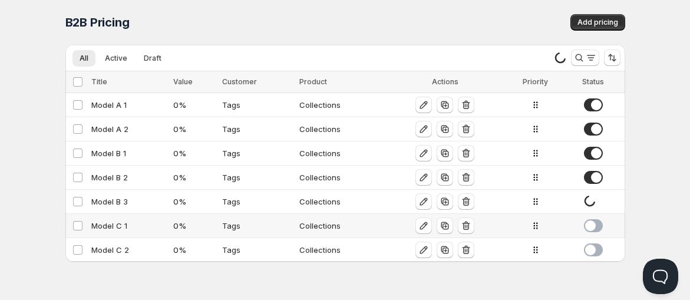
click at [595, 216] on td at bounding box center [595, 226] width 60 height 24
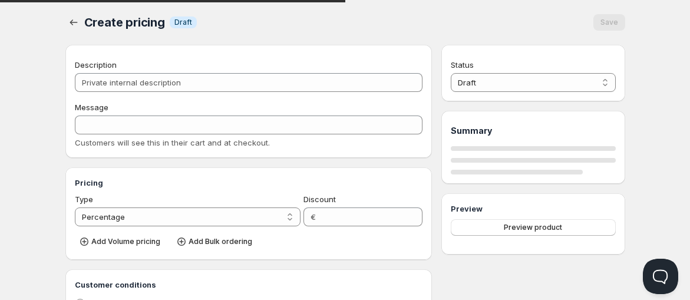
type input "Model C 1"
type input "MODEL_C-1"
type input "0"
radio input "true"
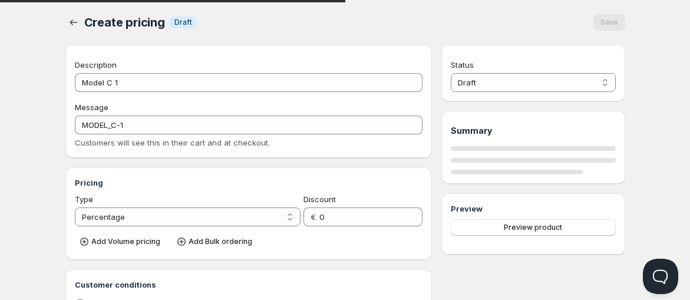
select select "2"
